Goal: Task Accomplishment & Management: Use online tool/utility

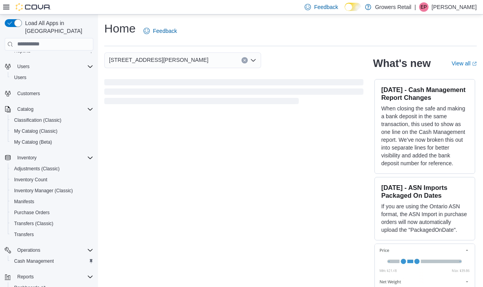
scroll to position [65, 0]
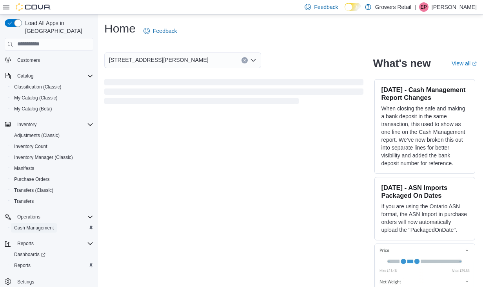
click at [34, 225] on span "Cash Management" at bounding box center [34, 228] width 40 height 6
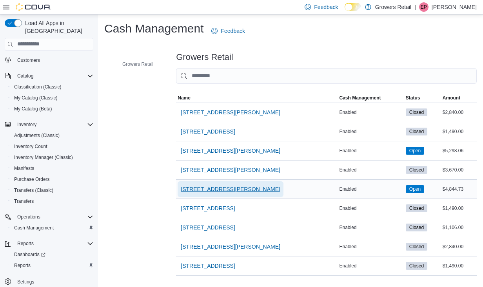
click at [213, 186] on span "[STREET_ADDRESS][PERSON_NAME]" at bounding box center [231, 189] width 100 height 8
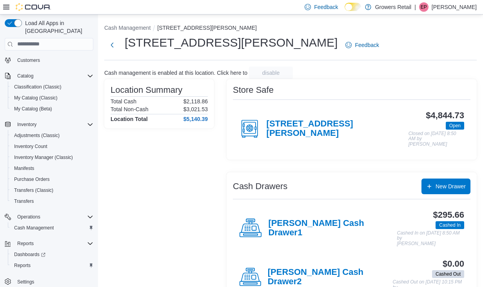
scroll to position [11, 0]
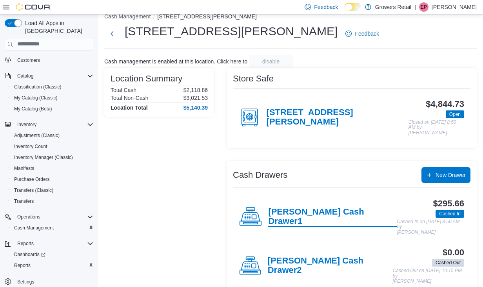
click at [298, 208] on h4 "[PERSON_NAME] Cash Drawer1" at bounding box center [332, 217] width 129 height 20
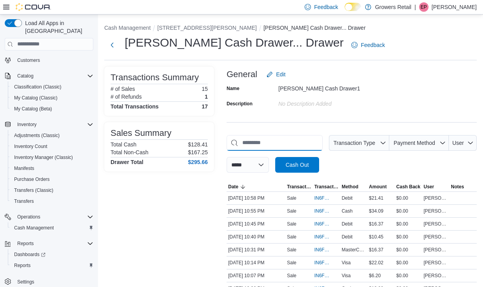
click at [251, 145] on input "This is a search bar. As you type, the results lower in the page will automatic…" at bounding box center [275, 143] width 96 height 16
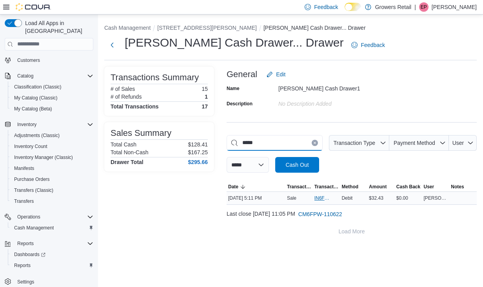
type input "*****"
click at [318, 194] on span "IN6FPW-2065279" at bounding box center [326, 198] width 24 height 9
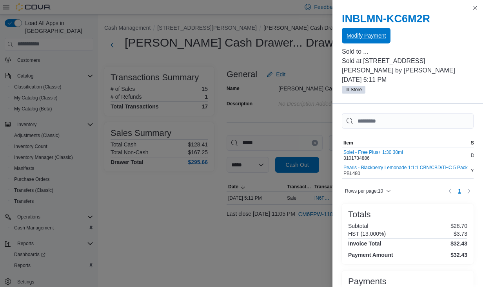
click at [362, 36] on span "Modify Payment" at bounding box center [365, 36] width 39 height 8
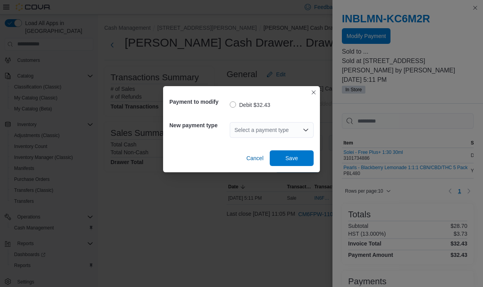
click at [260, 130] on div "Select a payment type" at bounding box center [272, 130] width 84 height 16
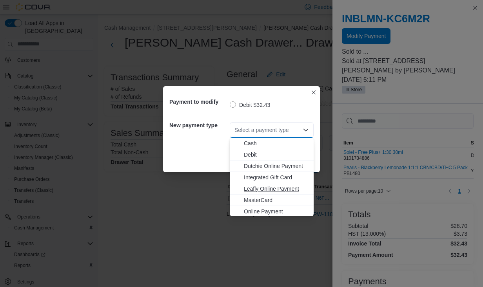
scroll to position [13, 0]
click at [259, 189] on span "MasterCard" at bounding box center [276, 188] width 65 height 8
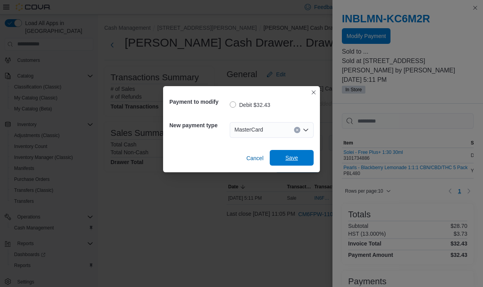
click at [288, 162] on span "Save" at bounding box center [291, 158] width 34 height 16
